Goal: Task Accomplishment & Management: Manage account settings

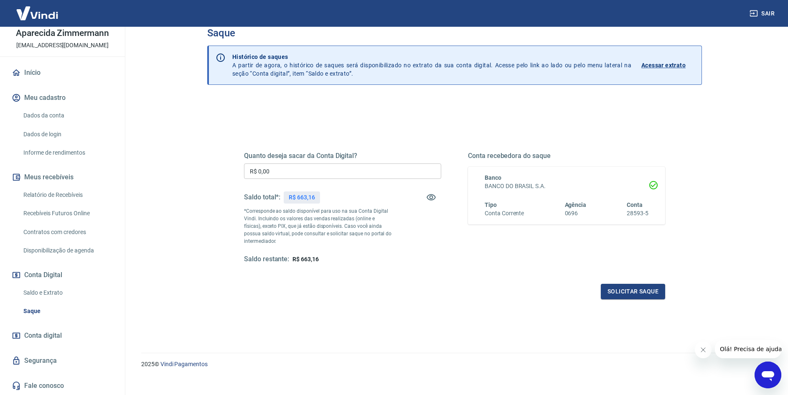
scroll to position [25, 0]
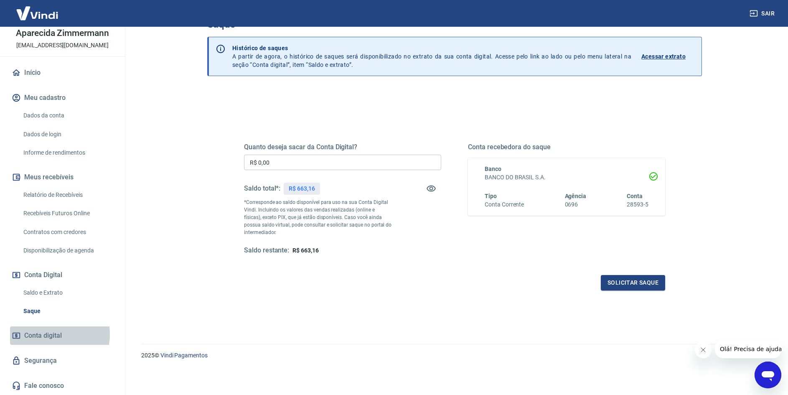
click at [50, 334] on span "Conta digital" at bounding box center [43, 336] width 38 height 12
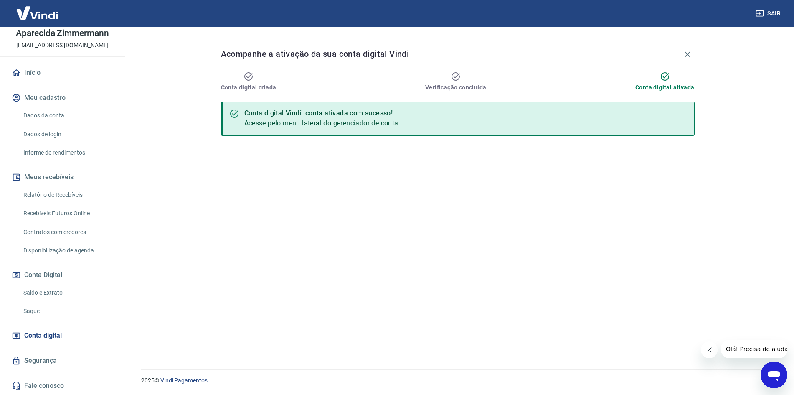
click at [50, 290] on link "Saldo e Extrato" at bounding box center [67, 292] width 95 height 17
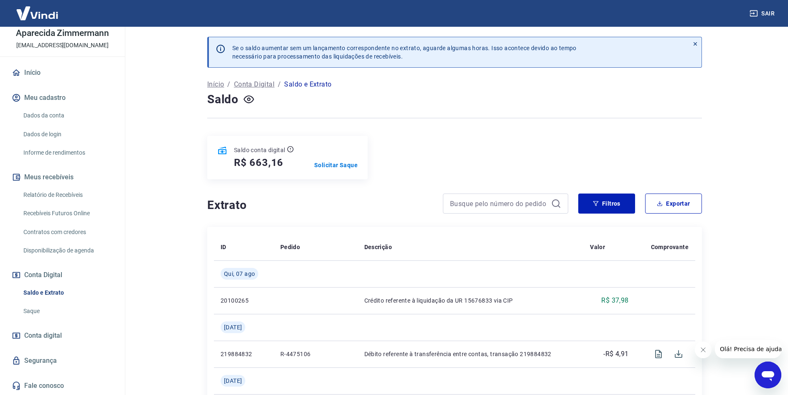
click at [38, 312] on link "Saque" at bounding box center [67, 310] width 95 height 17
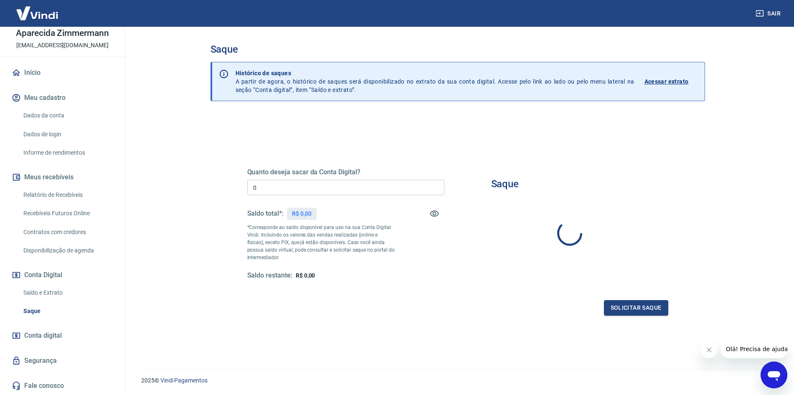
type input "R$ 0,00"
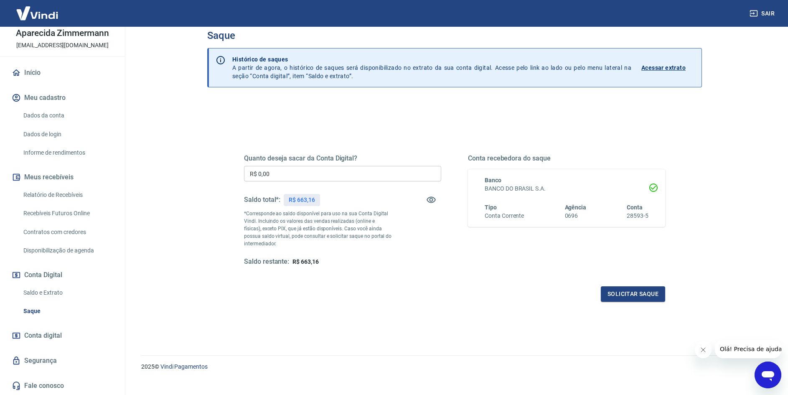
scroll to position [25, 0]
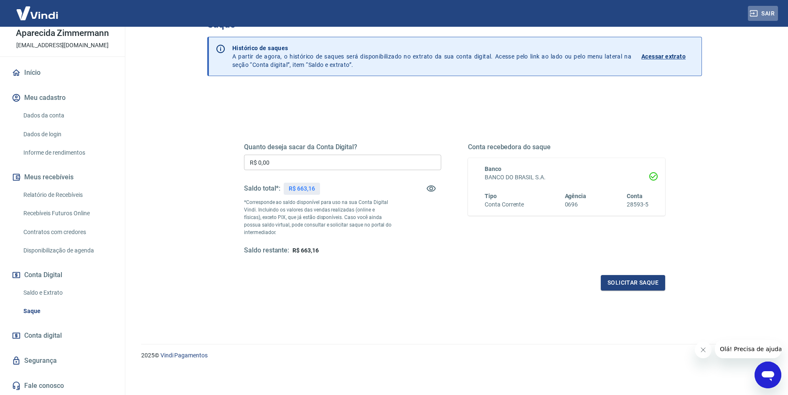
click at [767, 10] on button "Sair" at bounding box center [763, 13] width 30 height 15
